Goal: Task Accomplishment & Management: Manage account settings

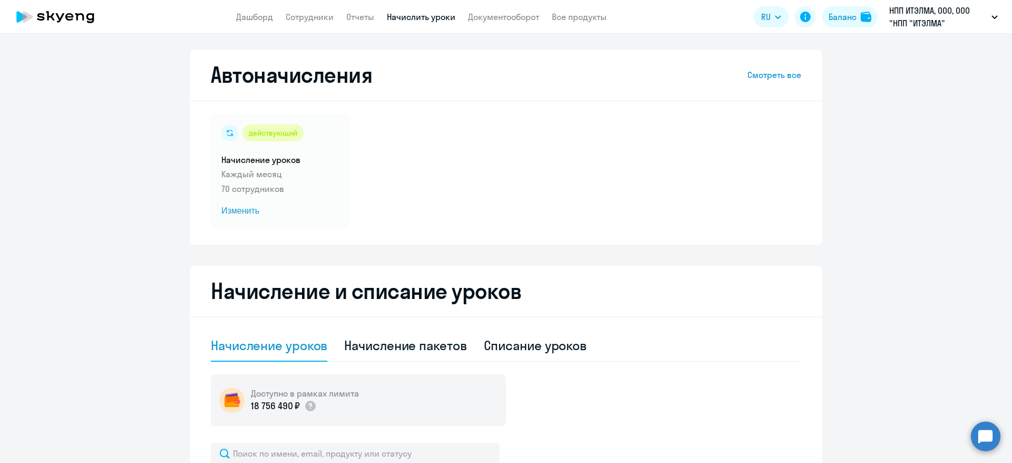
select select "10"
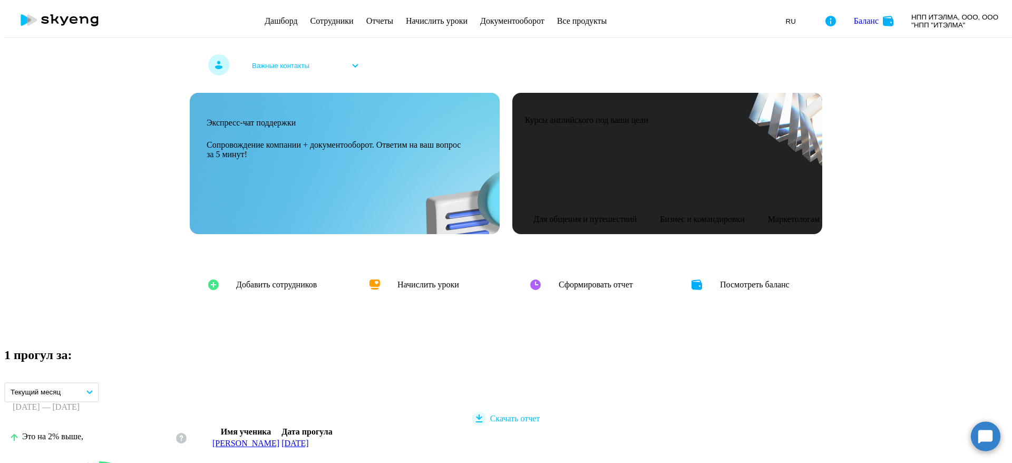
select select "30"
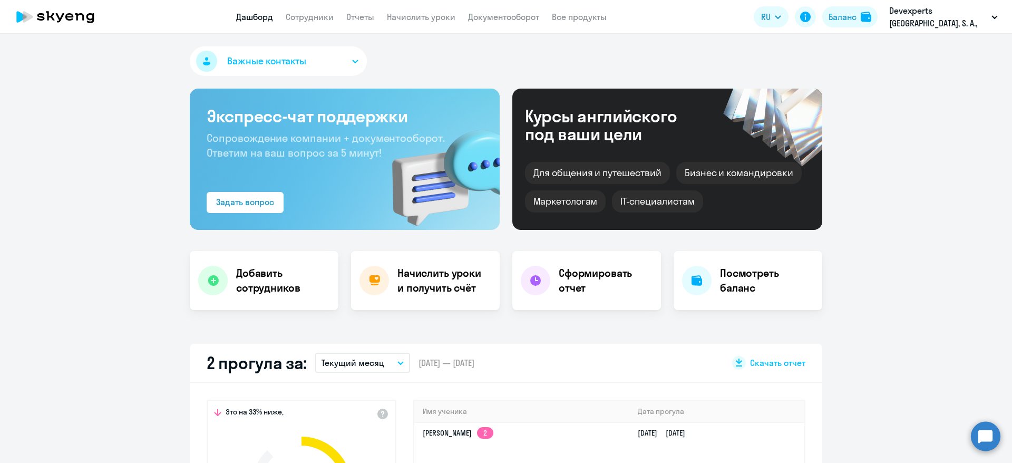
select select "30"
click at [320, 20] on link "Сотрудники" at bounding box center [310, 17] width 48 height 11
select select "30"
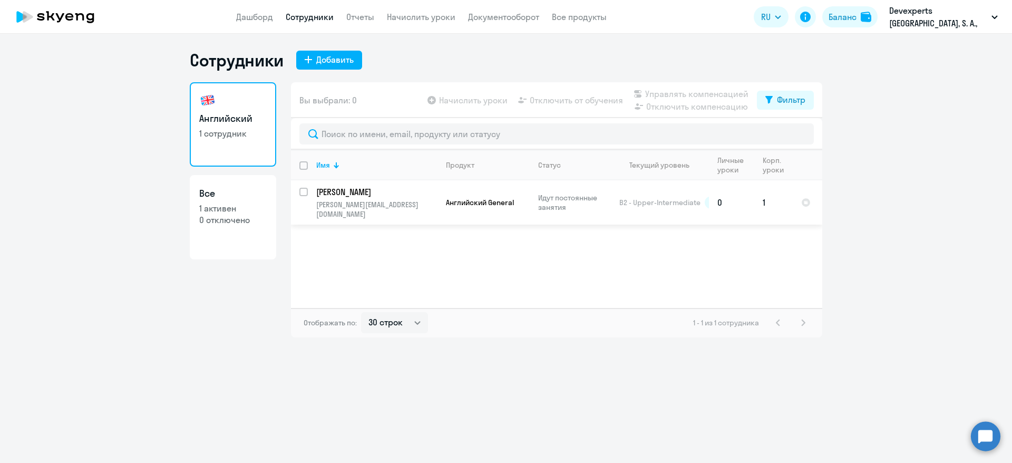
click at [305, 191] on input "select row 3014344" at bounding box center [309, 198] width 21 height 21
checkbox input "true"
click at [422, 13] on link "Начислить уроки" at bounding box center [421, 17] width 69 height 11
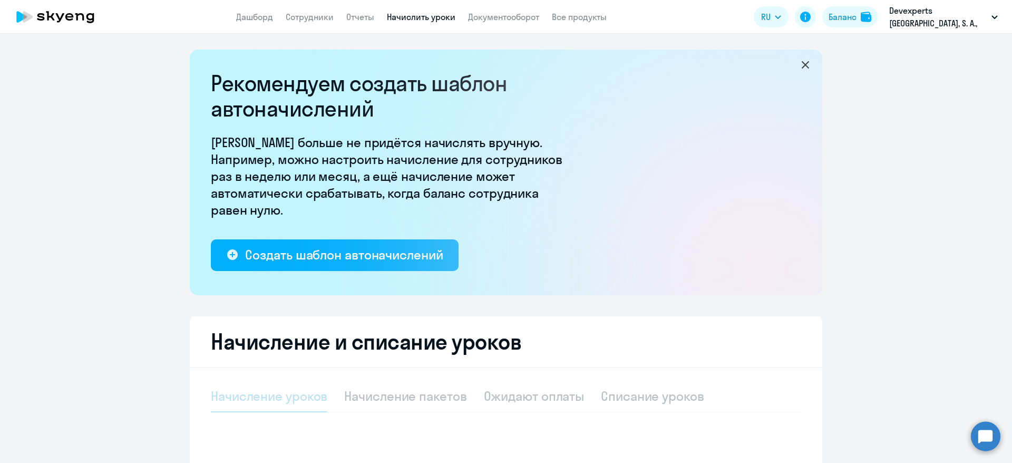
select select "10"
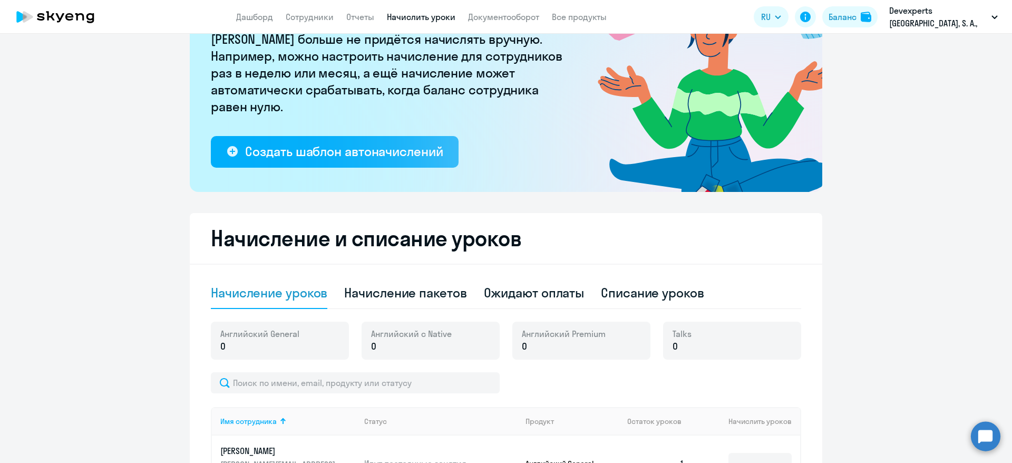
scroll to position [294, 0]
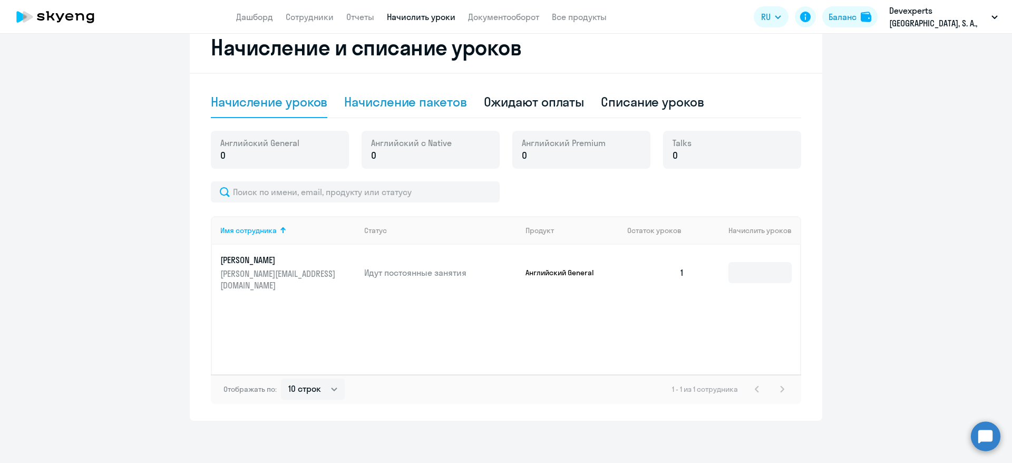
click at [395, 96] on div "Начисление пакетов" at bounding box center [405, 101] width 122 height 17
select select "10"
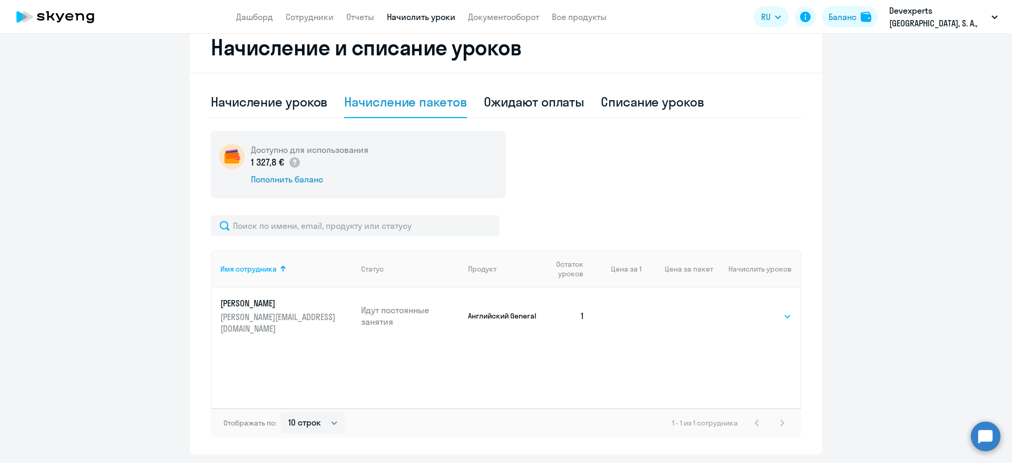
click at [753, 315] on select "Выбрать 4 8 16 32 64 96 128" at bounding box center [770, 316] width 43 height 13
click at [872, 263] on ng-component "Рекомендуем создать шаблон автоначислений Уроки больше не придётся начислять вр…" at bounding box center [506, 104] width 1012 height 699
click at [759, 302] on td "Выбрать 4 8 16 32 64 96 128 Выбрать" at bounding box center [756, 316] width 87 height 56
click at [757, 318] on td "Выбрать 4 8 16 32 64 96 128 Выбрать" at bounding box center [756, 316] width 87 height 56
click at [756, 316] on select "Выбрать 4 8 16 32 64 96 128" at bounding box center [770, 316] width 43 height 13
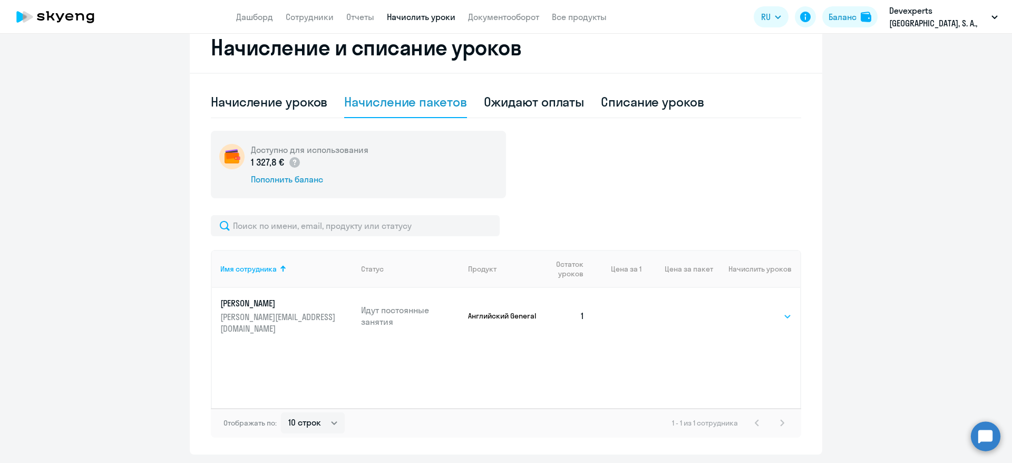
click at [763, 313] on select "Выбрать 4 8 16 32 64 96 128" at bounding box center [770, 316] width 43 height 13
select select "16"
click at [749, 310] on select "Выбрать 4 8 16 32 64 96 128" at bounding box center [770, 316] width 43 height 13
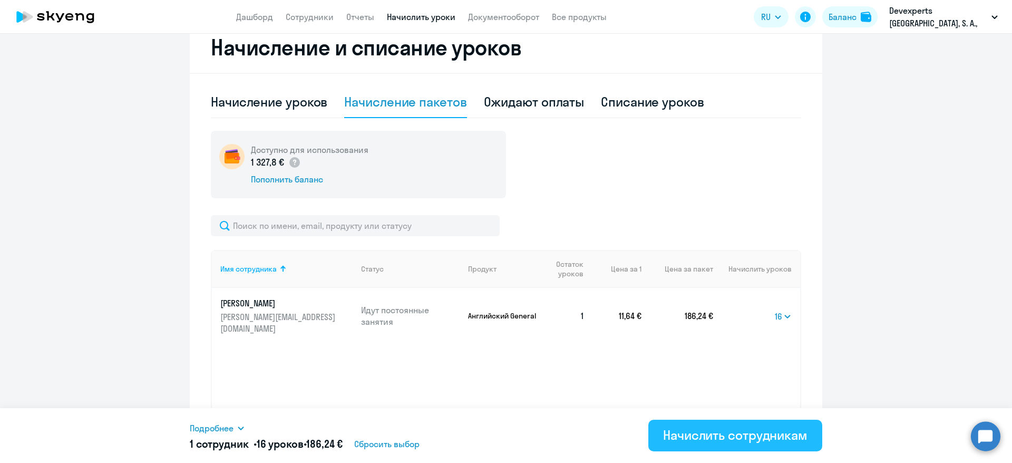
click at [750, 438] on div "Начислить сотрудникам" at bounding box center [735, 435] width 144 height 17
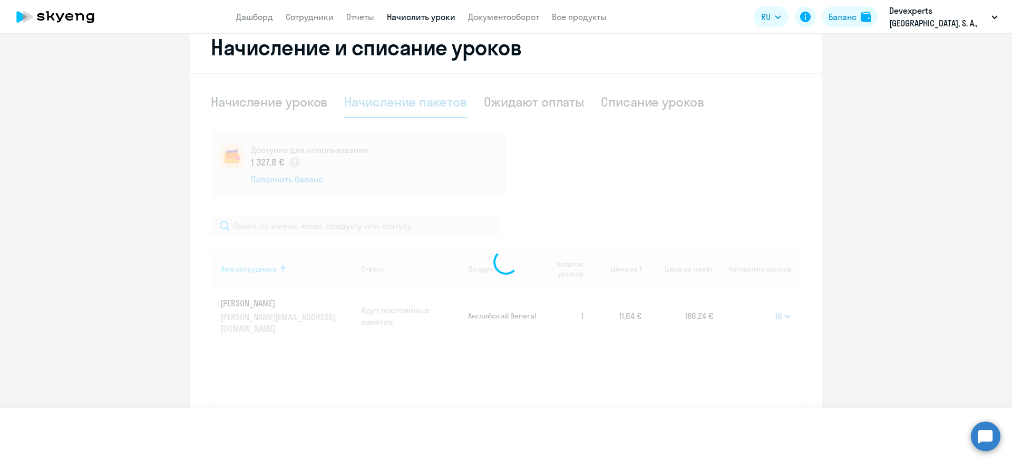
select select
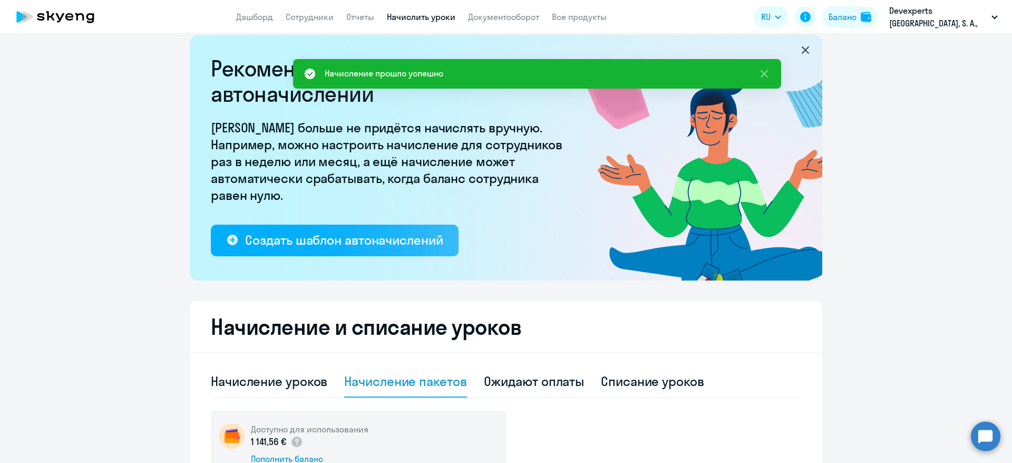
scroll to position [0, 0]
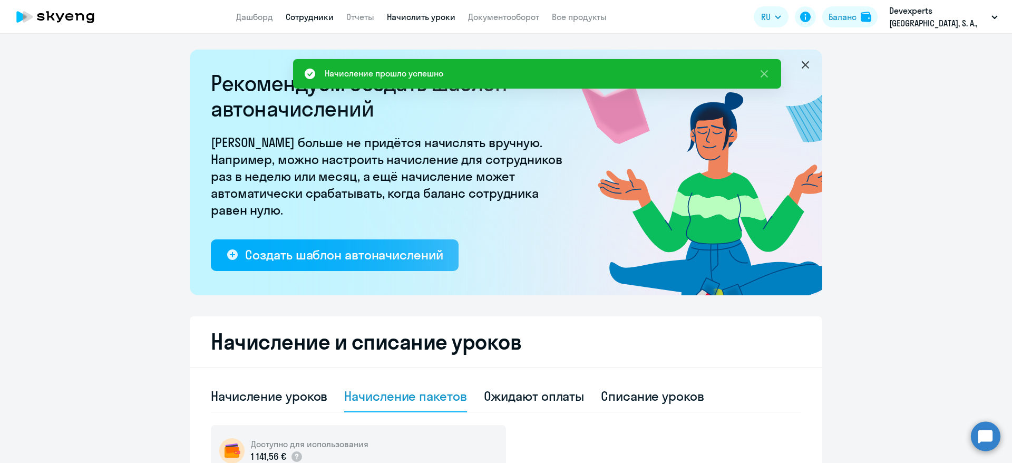
click at [320, 12] on link "Сотрудники" at bounding box center [310, 17] width 48 height 11
select select "30"
